Goal: Complete application form

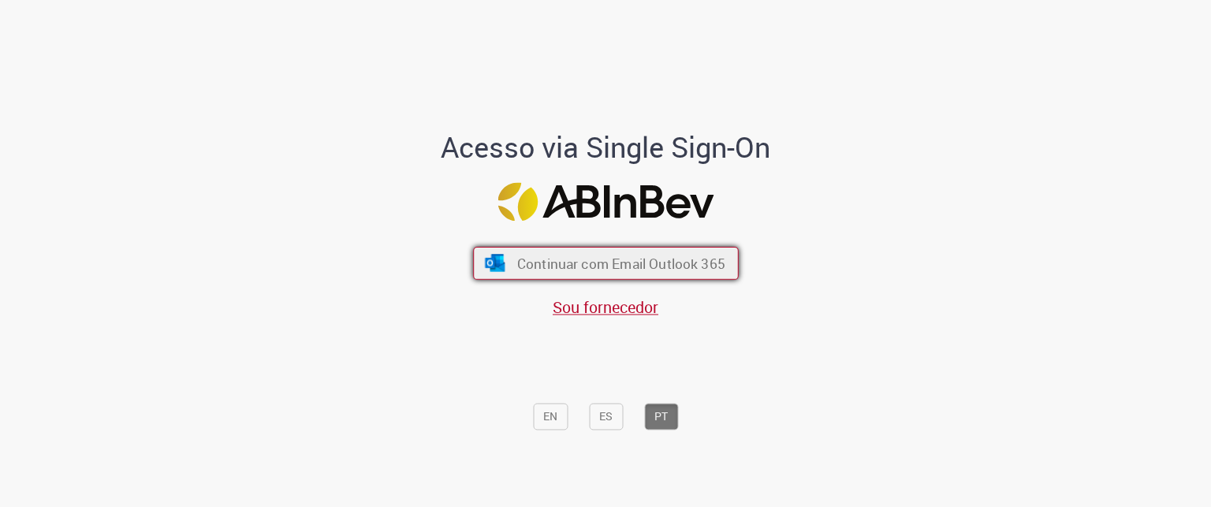
click at [483, 252] on button "Continuar com Email Outlook 365" at bounding box center [606, 263] width 266 height 33
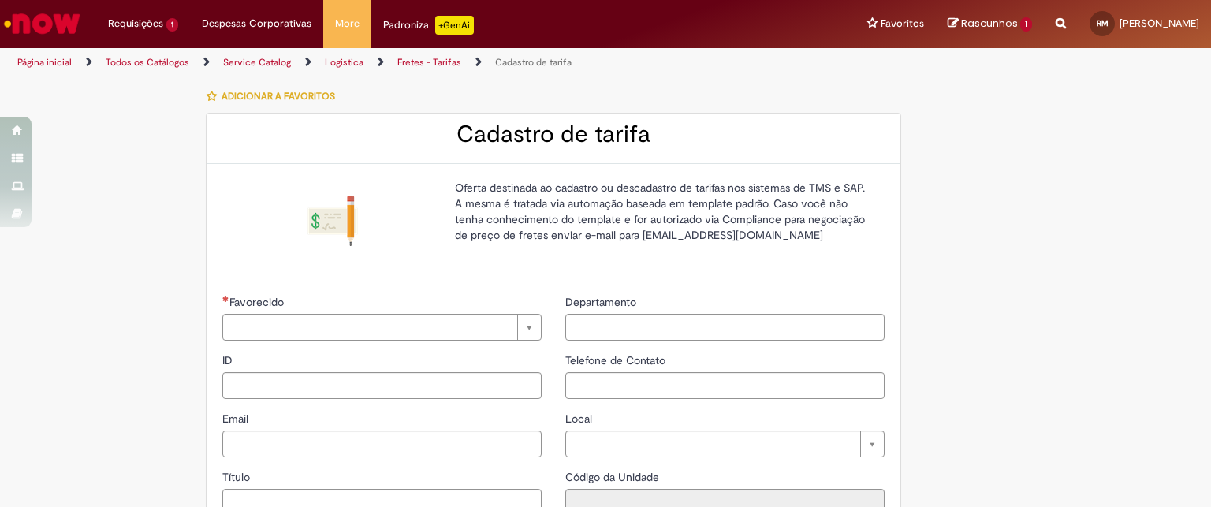
type input "**********"
